Goal: Task Accomplishment & Management: Complete application form

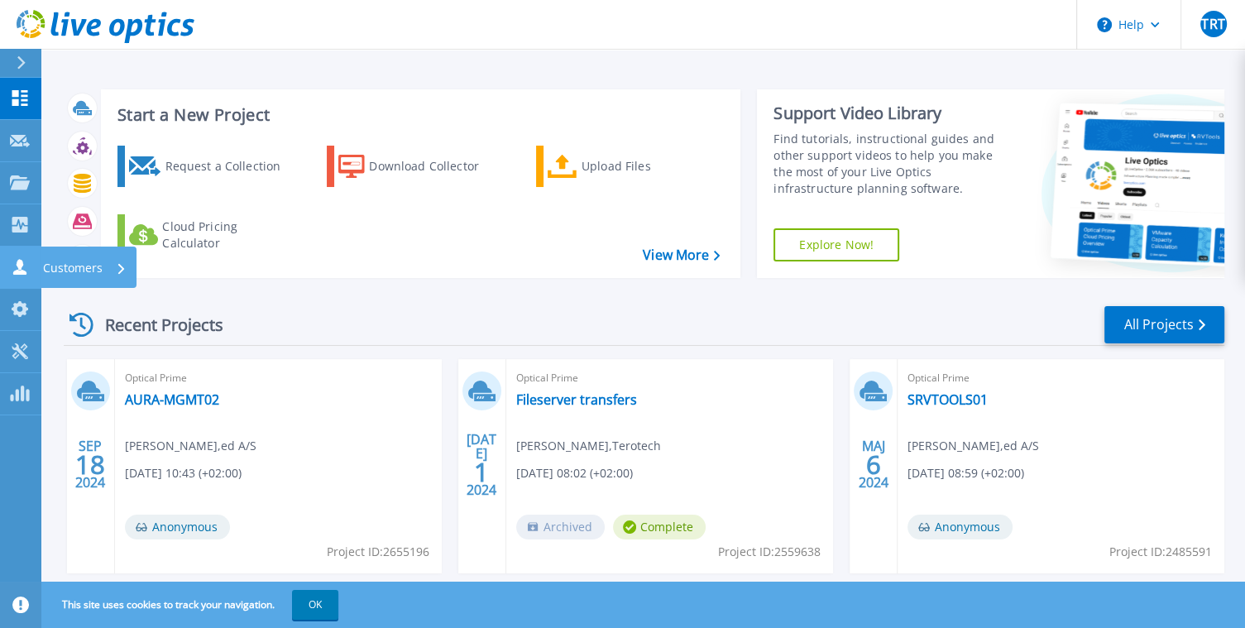
click at [22, 264] on icon at bounding box center [19, 267] width 13 height 16
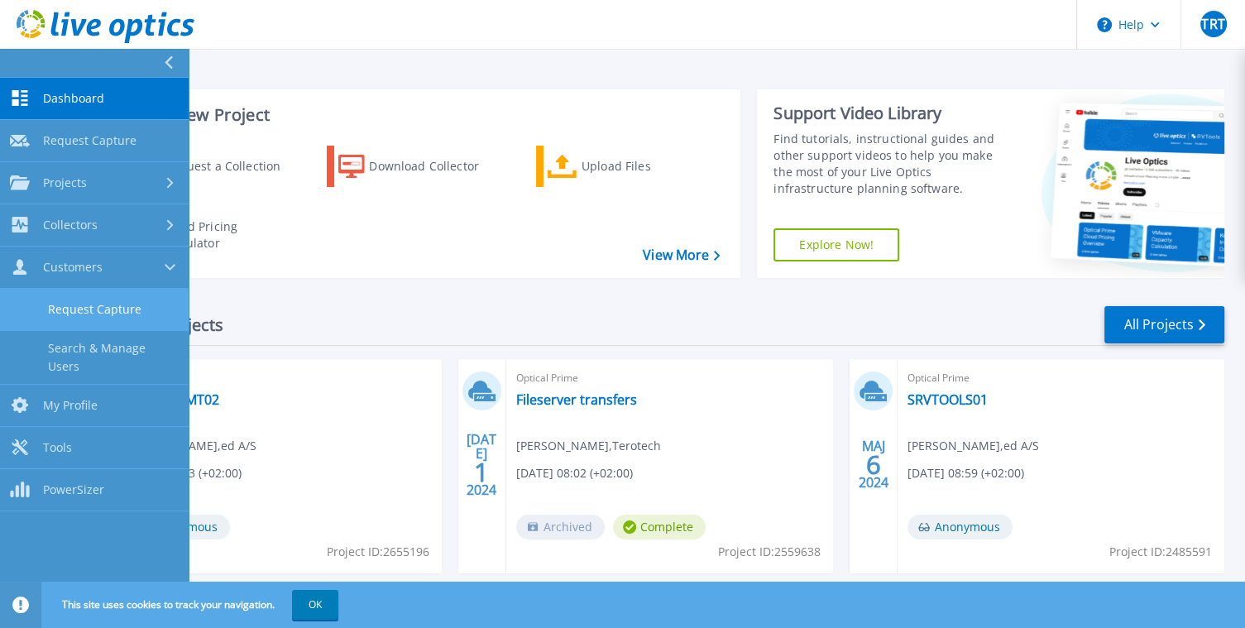
click at [127, 304] on link "Request Capture" at bounding box center [94, 310] width 189 height 42
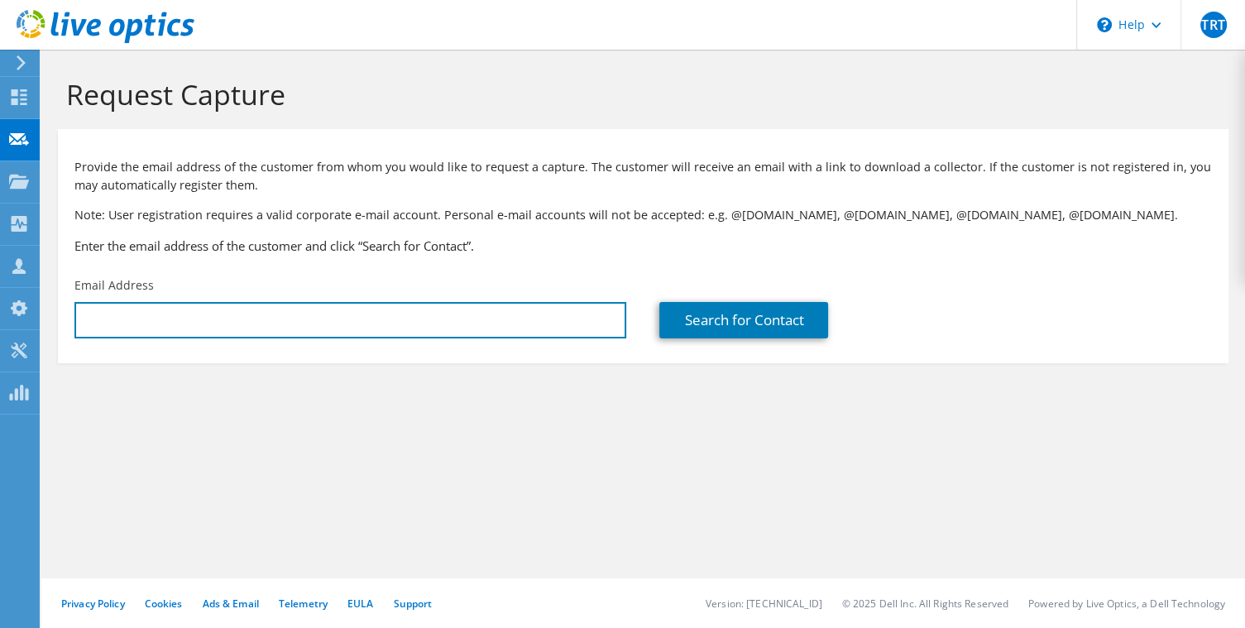
type input "[EMAIL_ADDRESS][DOMAIN_NAME]"
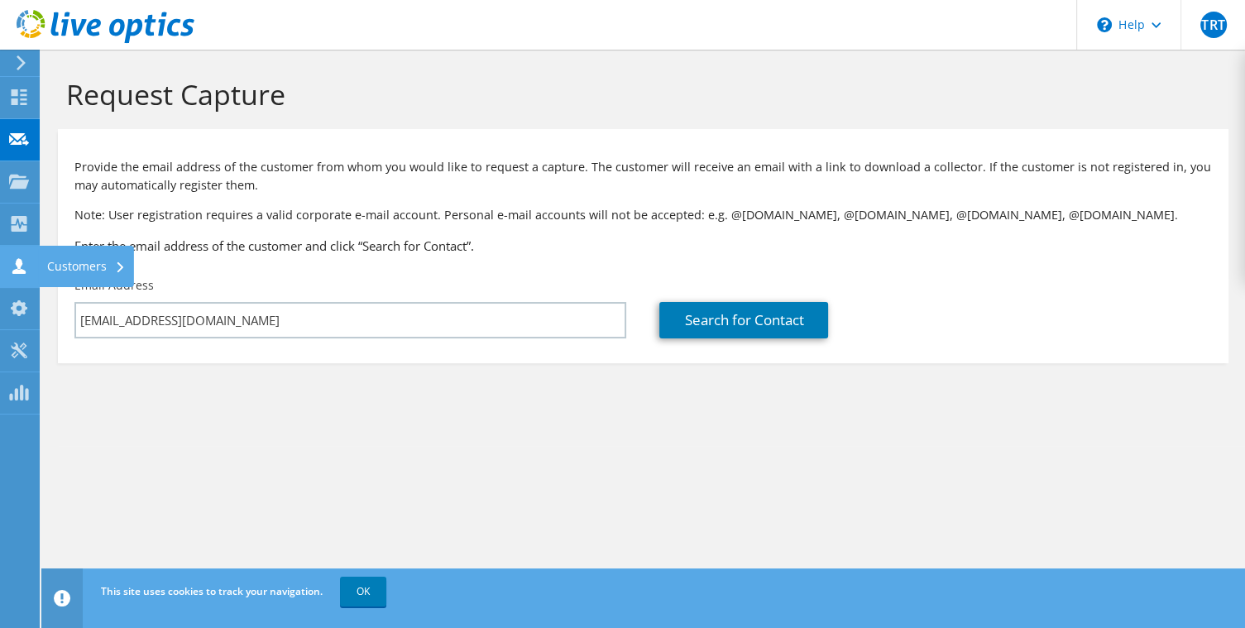
click at [98, 257] on div "Customers" at bounding box center [86, 266] width 95 height 41
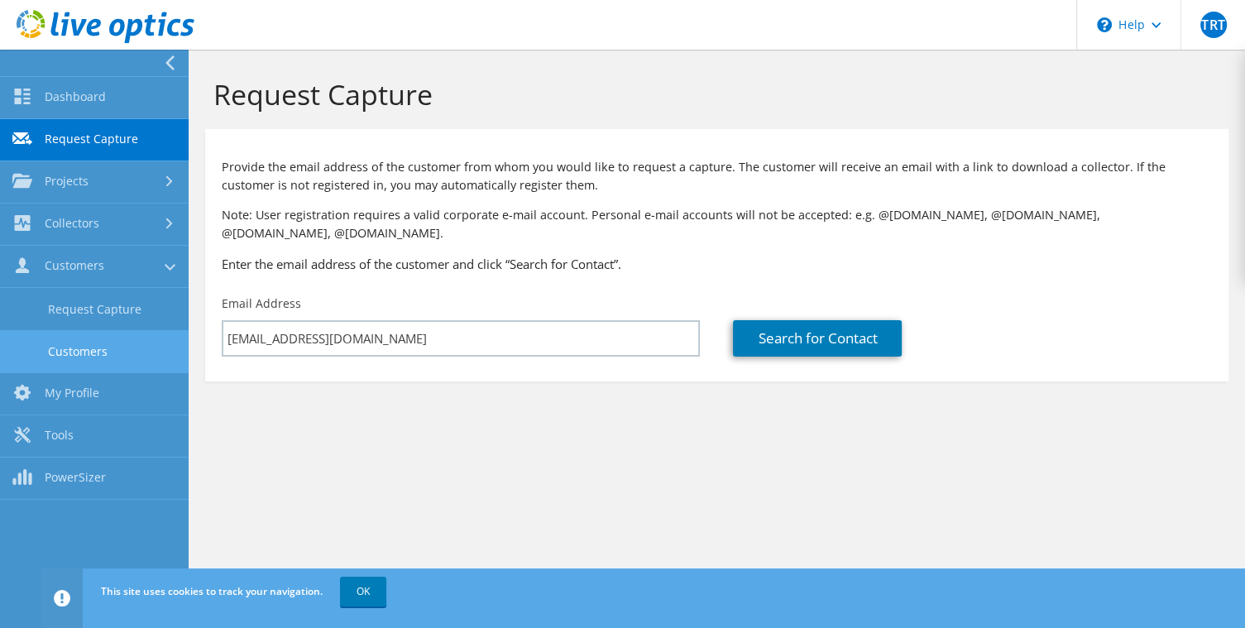
click at [94, 350] on link "Customers" at bounding box center [94, 351] width 189 height 42
